Goal: Check status

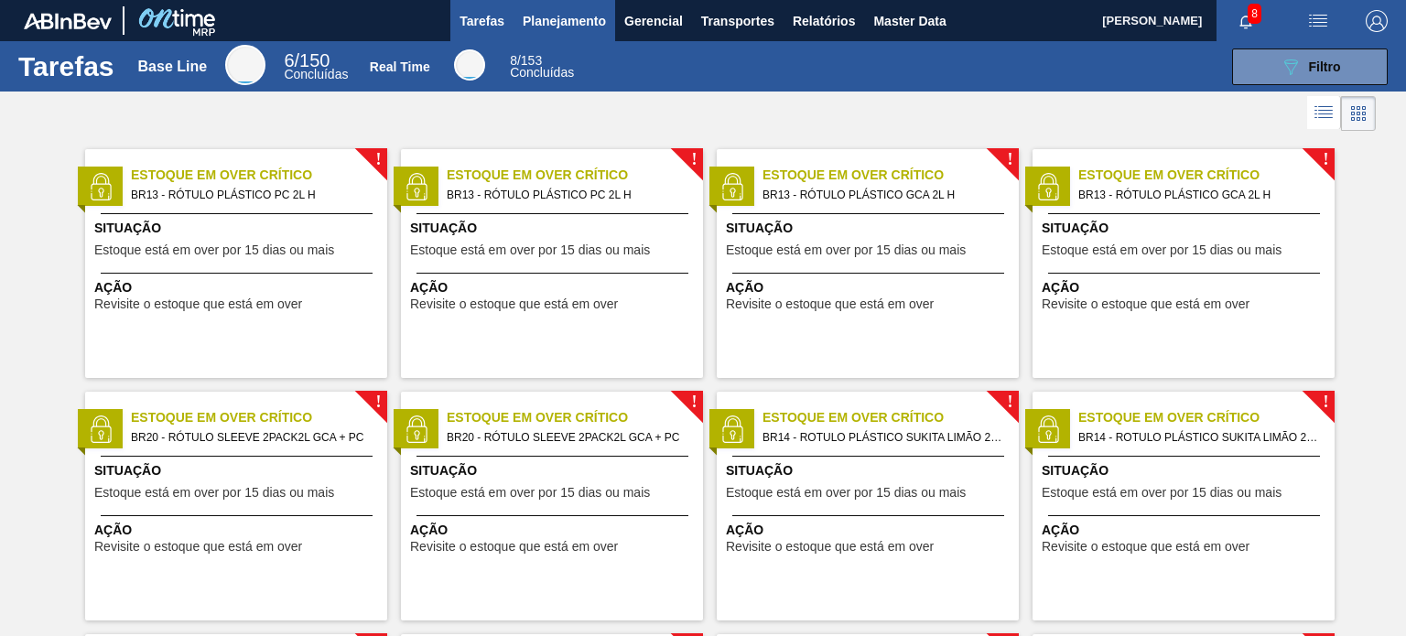
click at [560, 27] on span "Planejamento" at bounding box center [564, 21] width 83 height 22
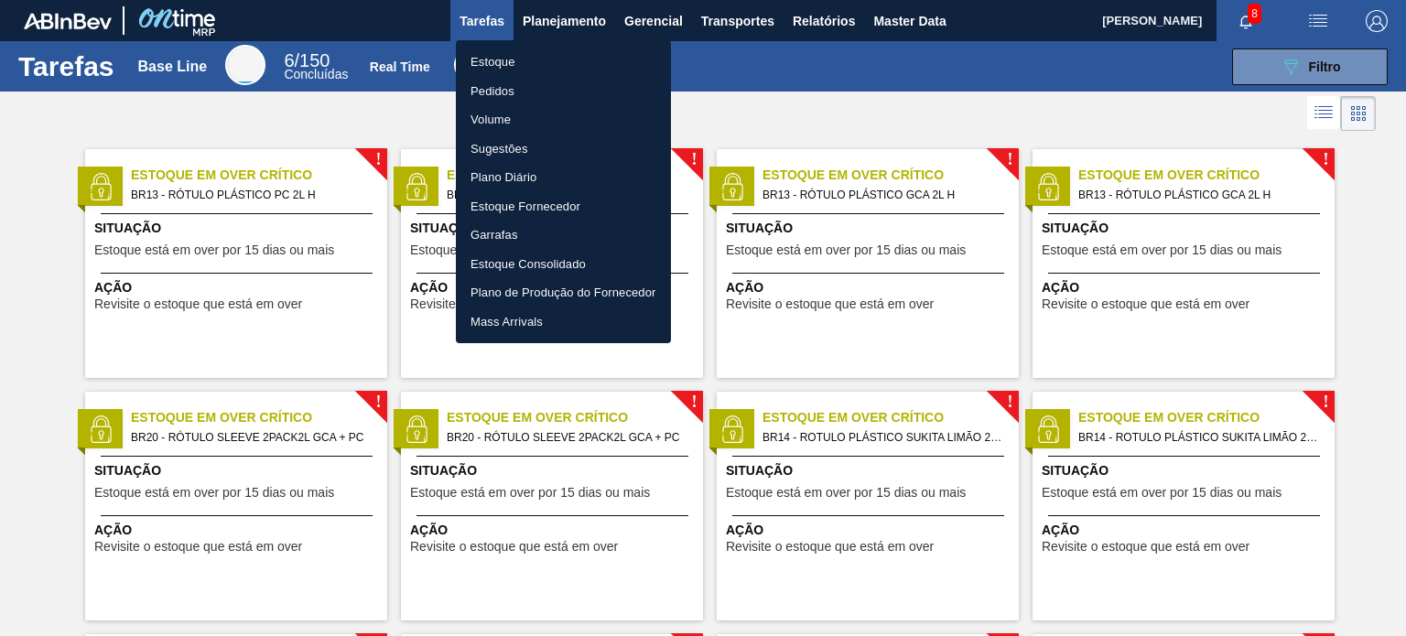
click at [542, 69] on li "Estoque" at bounding box center [563, 62] width 215 height 29
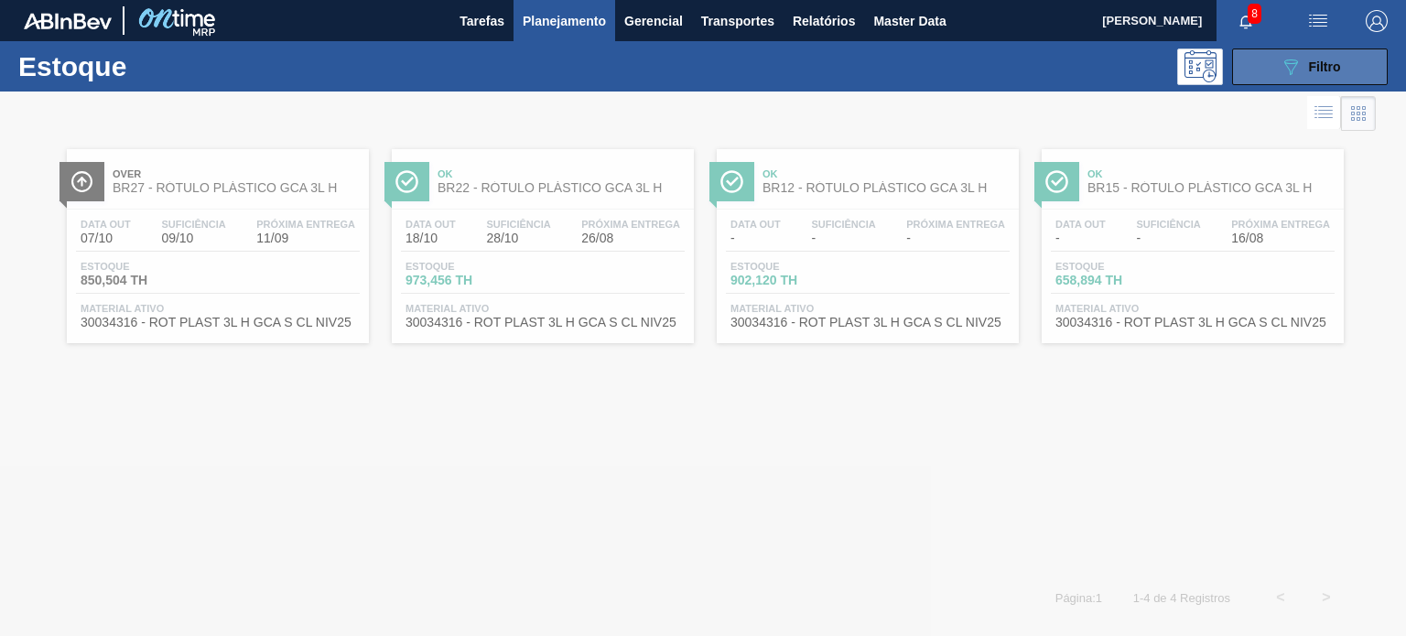
click at [1285, 75] on icon "089F7B8B-B2A5-4AFE-B5C0-19BA573D28AC" at bounding box center [1291, 67] width 22 height 22
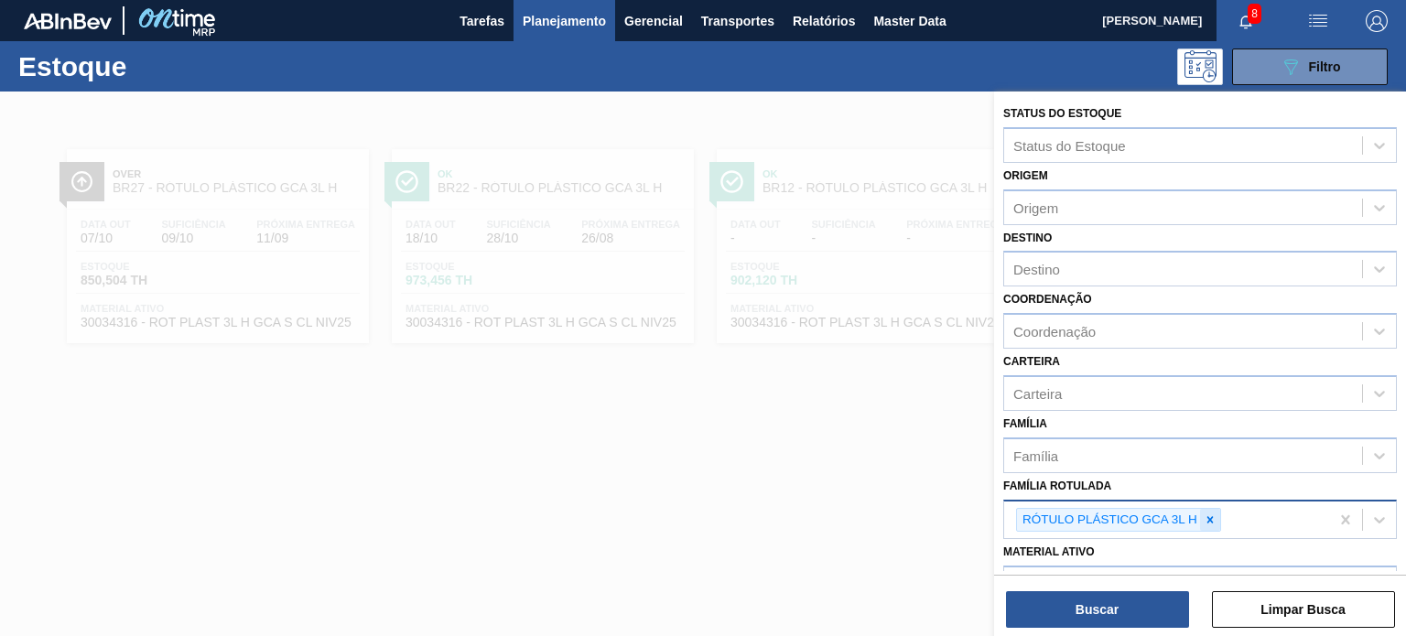
click at [1219, 519] on div "RÓTULO PLÁSTICO GCA 3L H" at bounding box center [1118, 520] width 205 height 25
click at [1207, 514] on icon at bounding box center [1210, 520] width 13 height 13
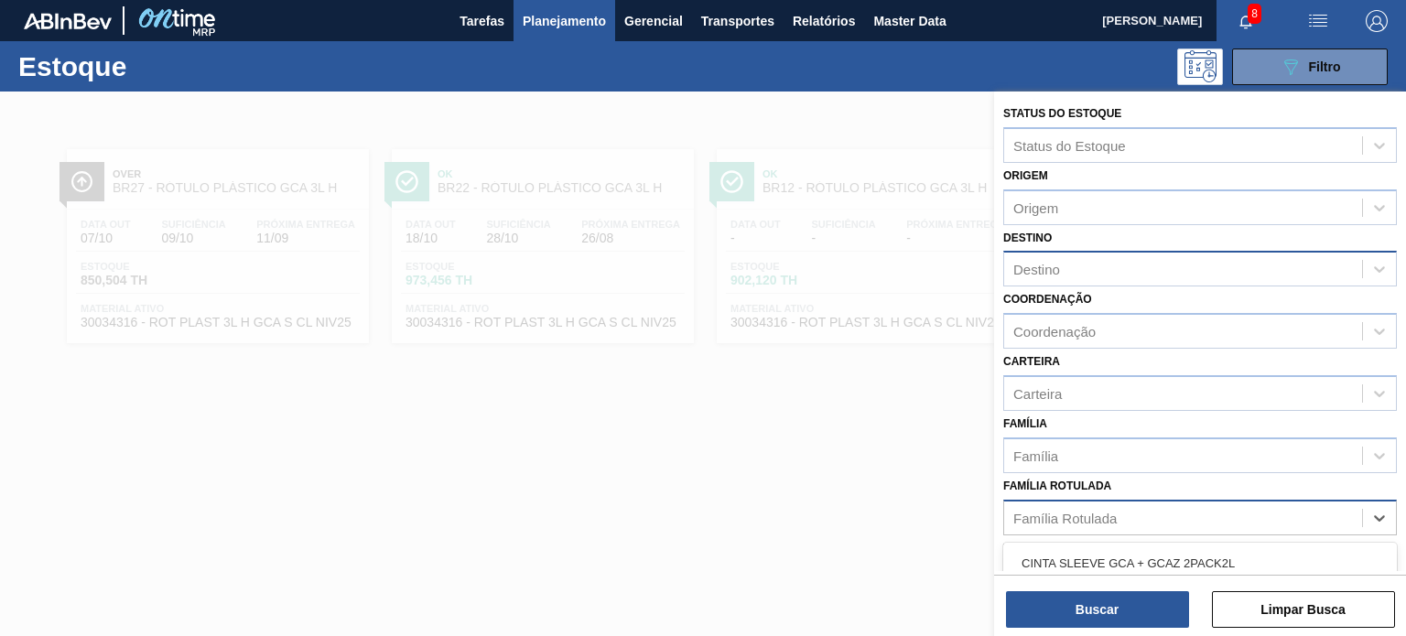
click at [1066, 252] on div "Destino" at bounding box center [1200, 269] width 394 height 36
type input "man"
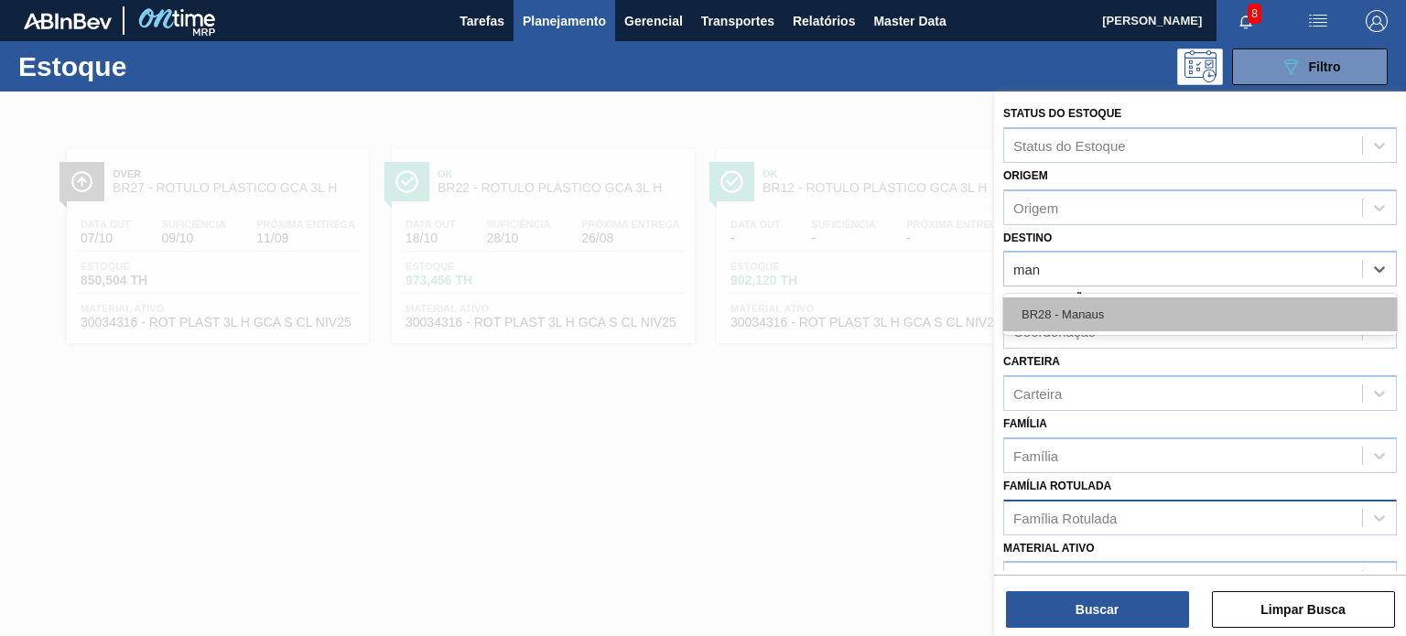
click at [1093, 312] on div "BR28 - Manaus" at bounding box center [1200, 315] width 394 height 34
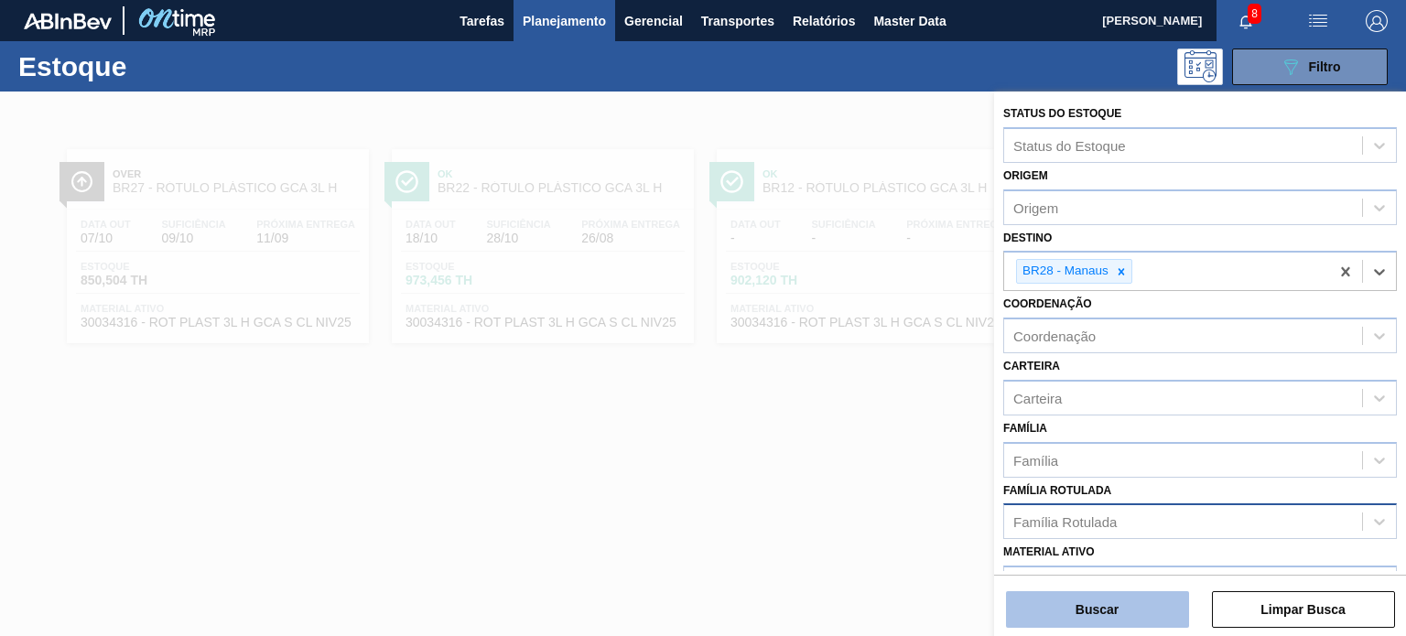
click at [1135, 602] on button "Buscar" at bounding box center [1097, 609] width 183 height 37
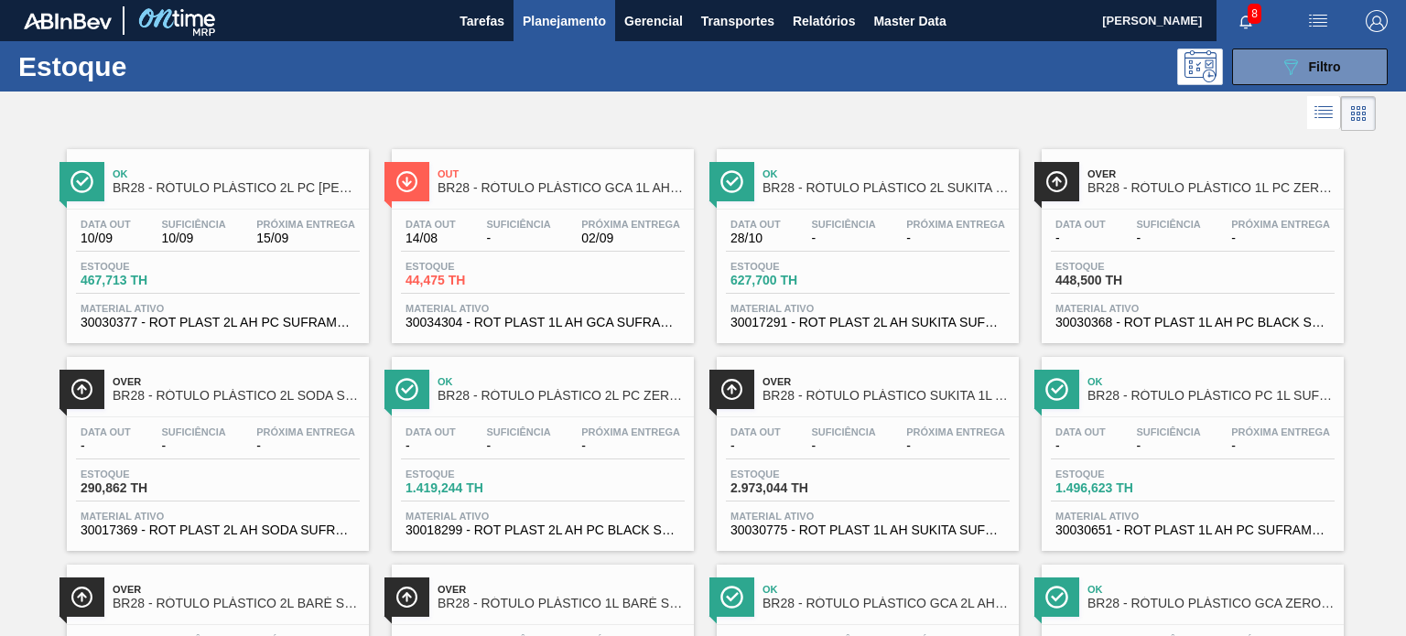
drag, startPoint x: 395, startPoint y: 186, endPoint x: 355, endPoint y: 133, distance: 66.6
click at [353, 133] on div at bounding box center [688, 114] width 1376 height 44
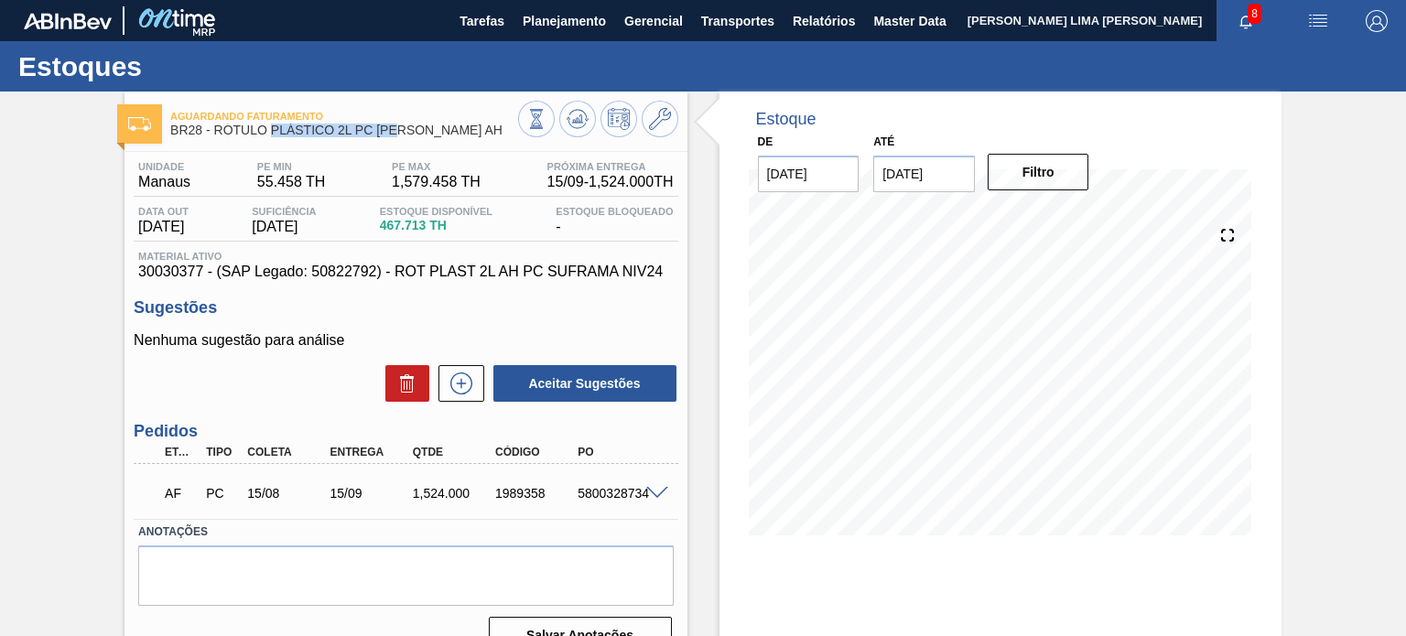
drag, startPoint x: 271, startPoint y: 124, endPoint x: 405, endPoint y: 130, distance: 133.8
click at [403, 128] on span "BR28 - RÓTULO PLÁSTICO 2L PC [PERSON_NAME] AH" at bounding box center [343, 131] width 347 height 14
click at [406, 131] on span "BR28 - RÓTULO PLÁSTICO 2L PC [PERSON_NAME] AH" at bounding box center [343, 131] width 347 height 14
click at [406, 131] on span "BR28 - RÓTULO PLÁSTICO 2L PC SUFRAMA AH" at bounding box center [343, 131] width 347 height 14
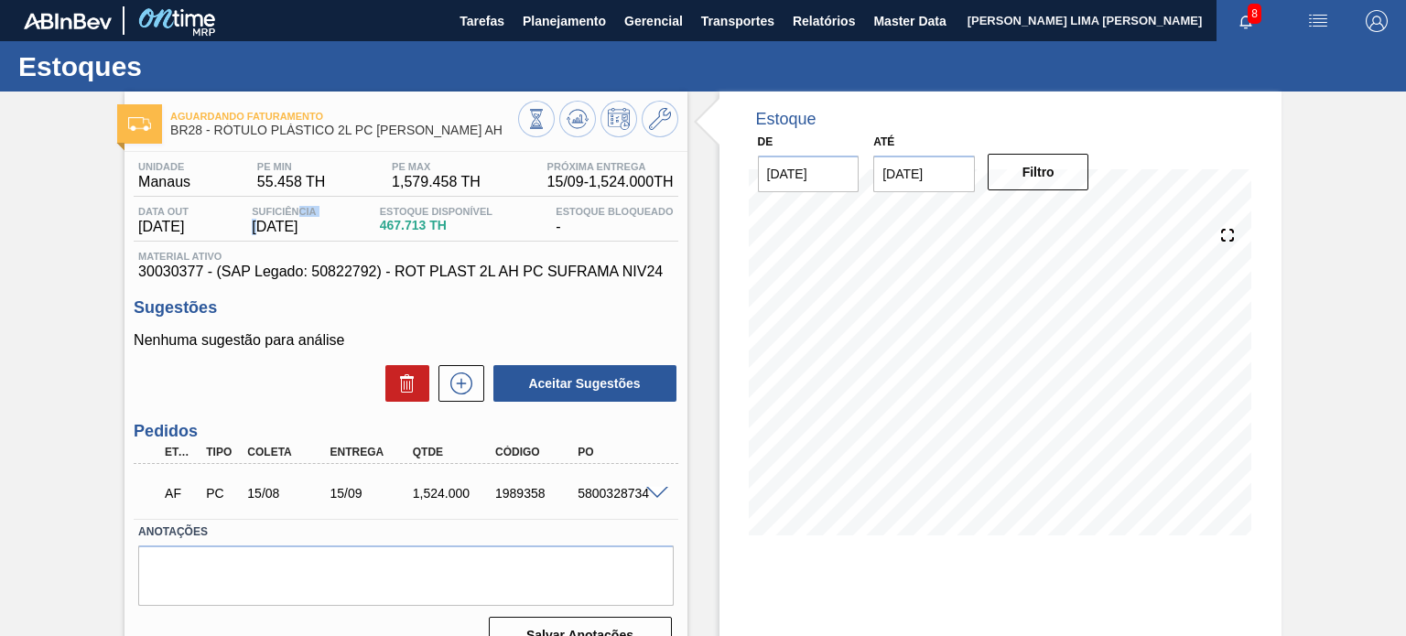
drag, startPoint x: 270, startPoint y: 219, endPoint x: 311, endPoint y: 218, distance: 41.2
click at [311, 218] on div "Suficiência 10/09/2025" at bounding box center [283, 220] width 73 height 29
click at [291, 233] on span "10/09/2025" at bounding box center [284, 227] width 64 height 16
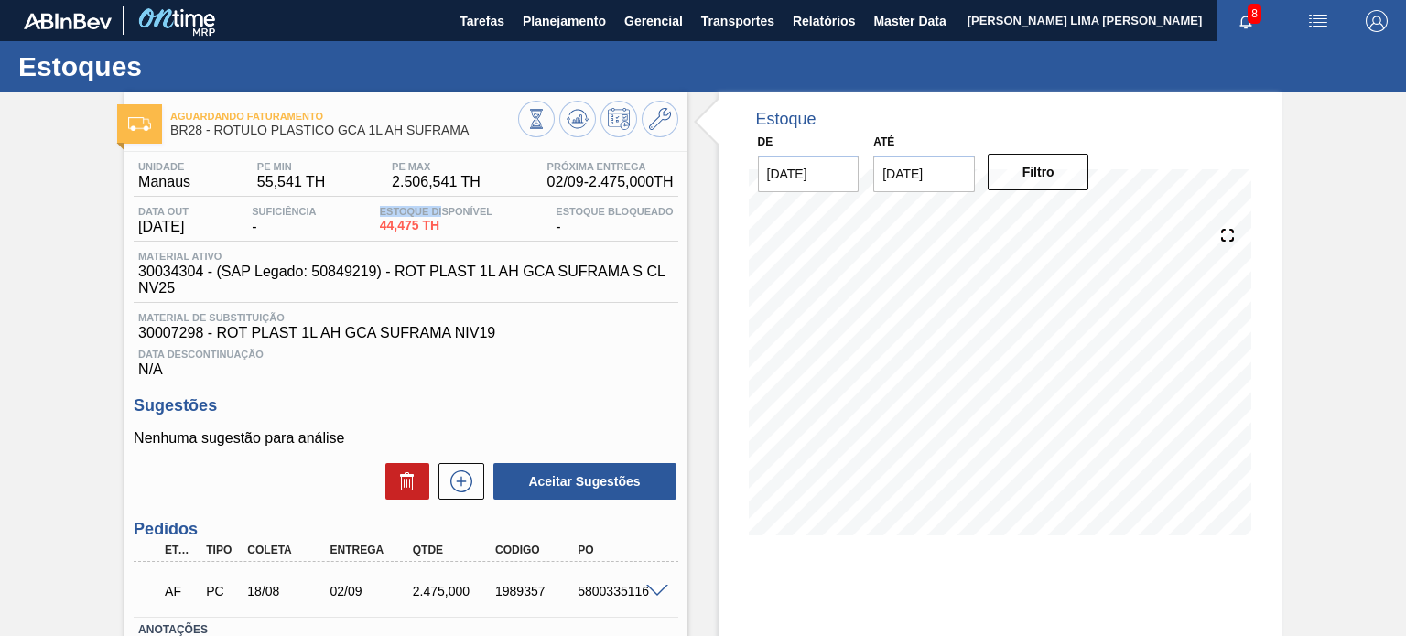
drag, startPoint x: 376, startPoint y: 216, endPoint x: 453, endPoint y: 219, distance: 76.9
click at [457, 218] on div "Data out 14/08/2025 Suficiência - Estoque Disponível 44,475 TH Estoque Bloquead…" at bounding box center [406, 224] width 544 height 36
click at [406, 227] on span "44,475 TH" at bounding box center [436, 226] width 113 height 14
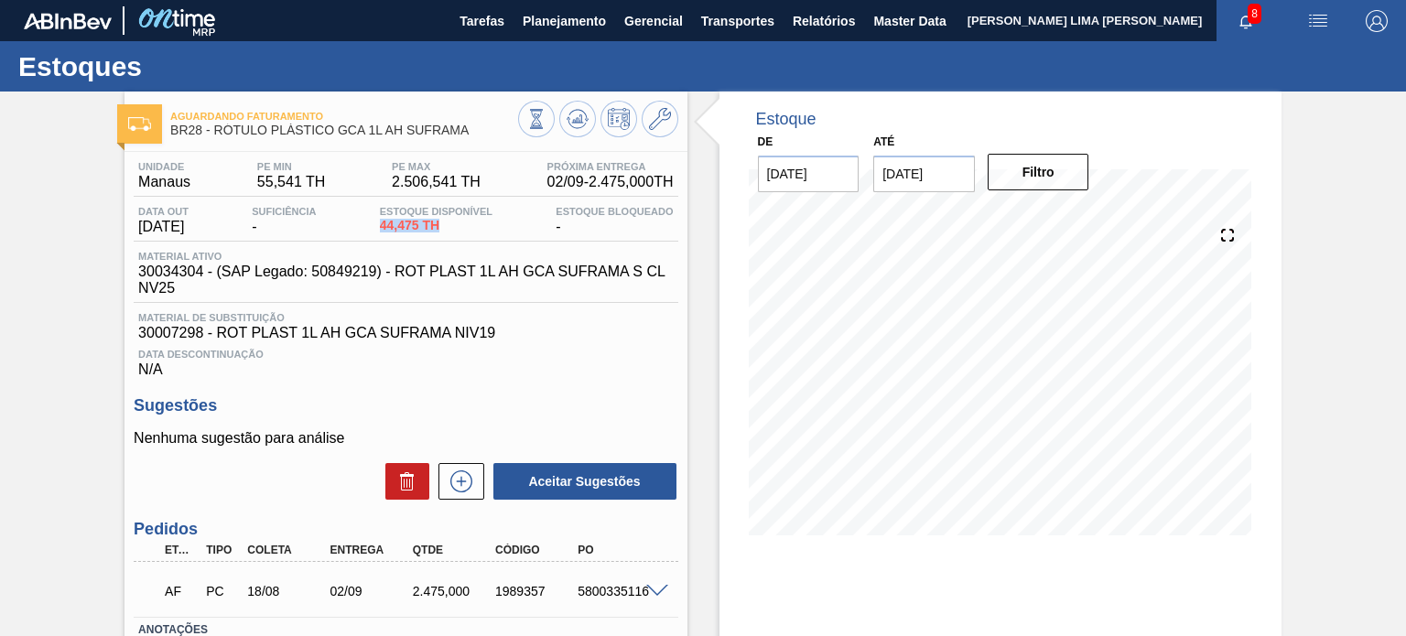
click at [410, 228] on span "44,475 TH" at bounding box center [436, 226] width 113 height 14
click at [366, 259] on span "Material ativo" at bounding box center [410, 256] width 544 height 11
